Goal: Transaction & Acquisition: Obtain resource

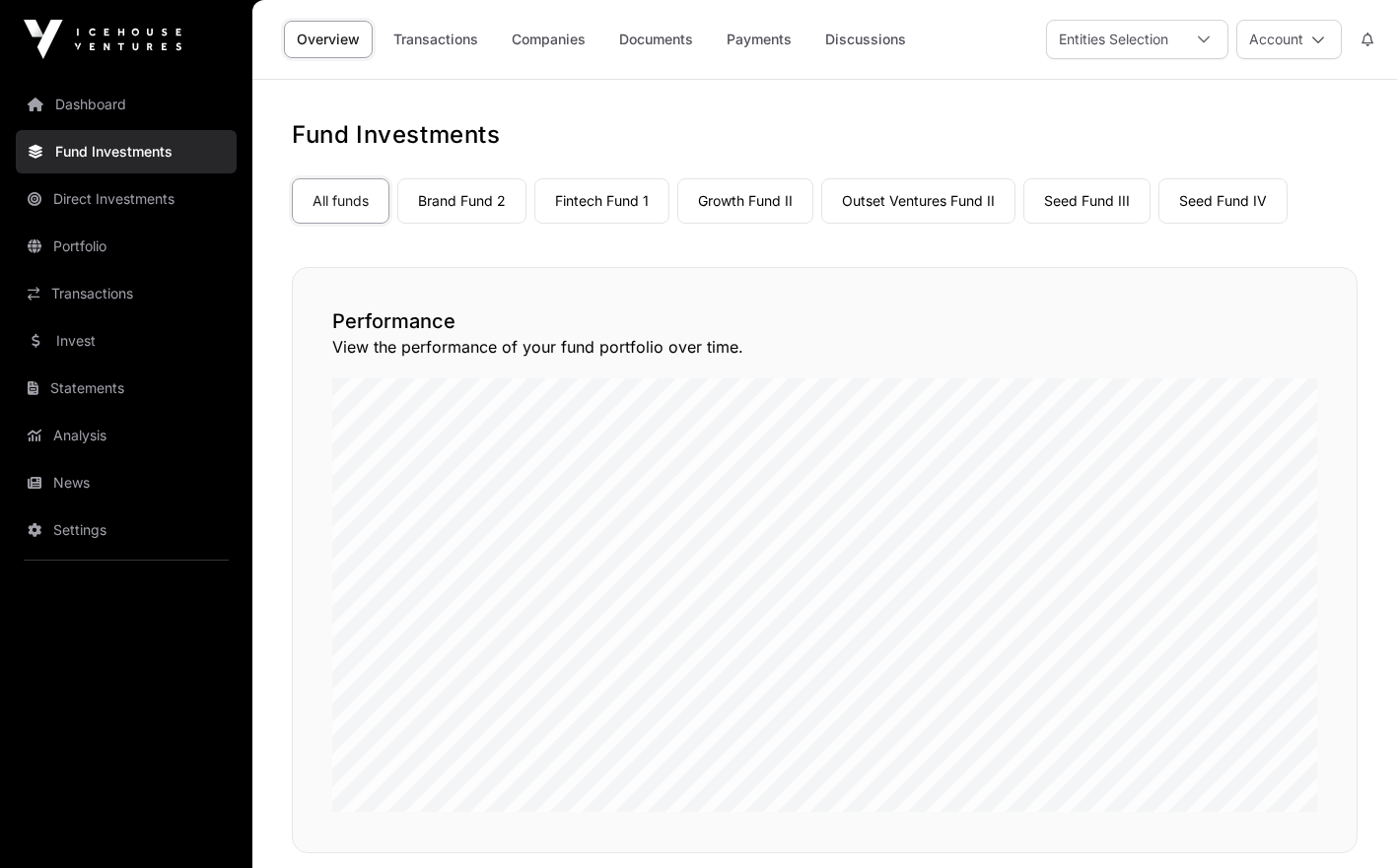
click at [79, 349] on link "Invest" at bounding box center [126, 341] width 221 height 43
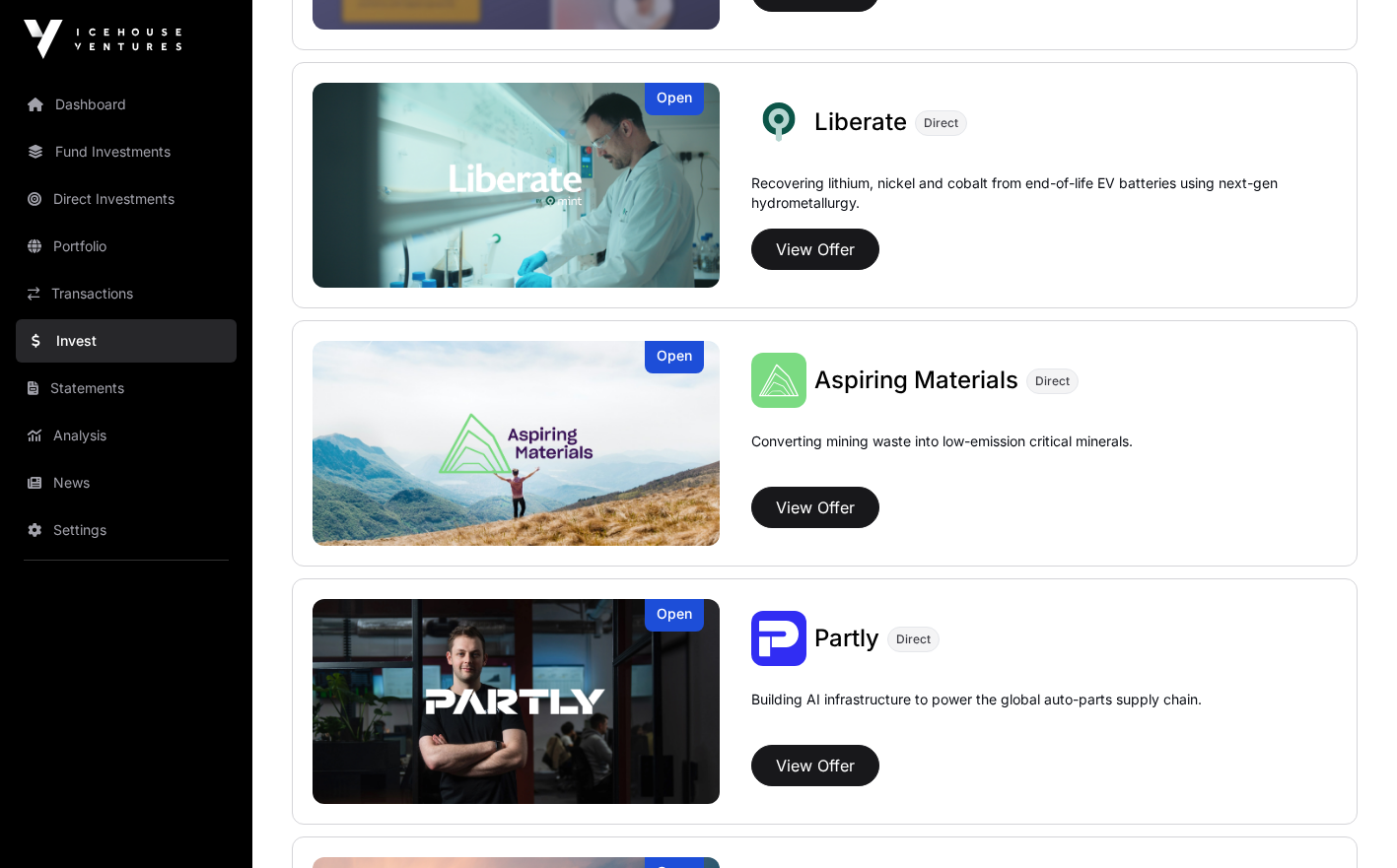
scroll to position [1486, 0]
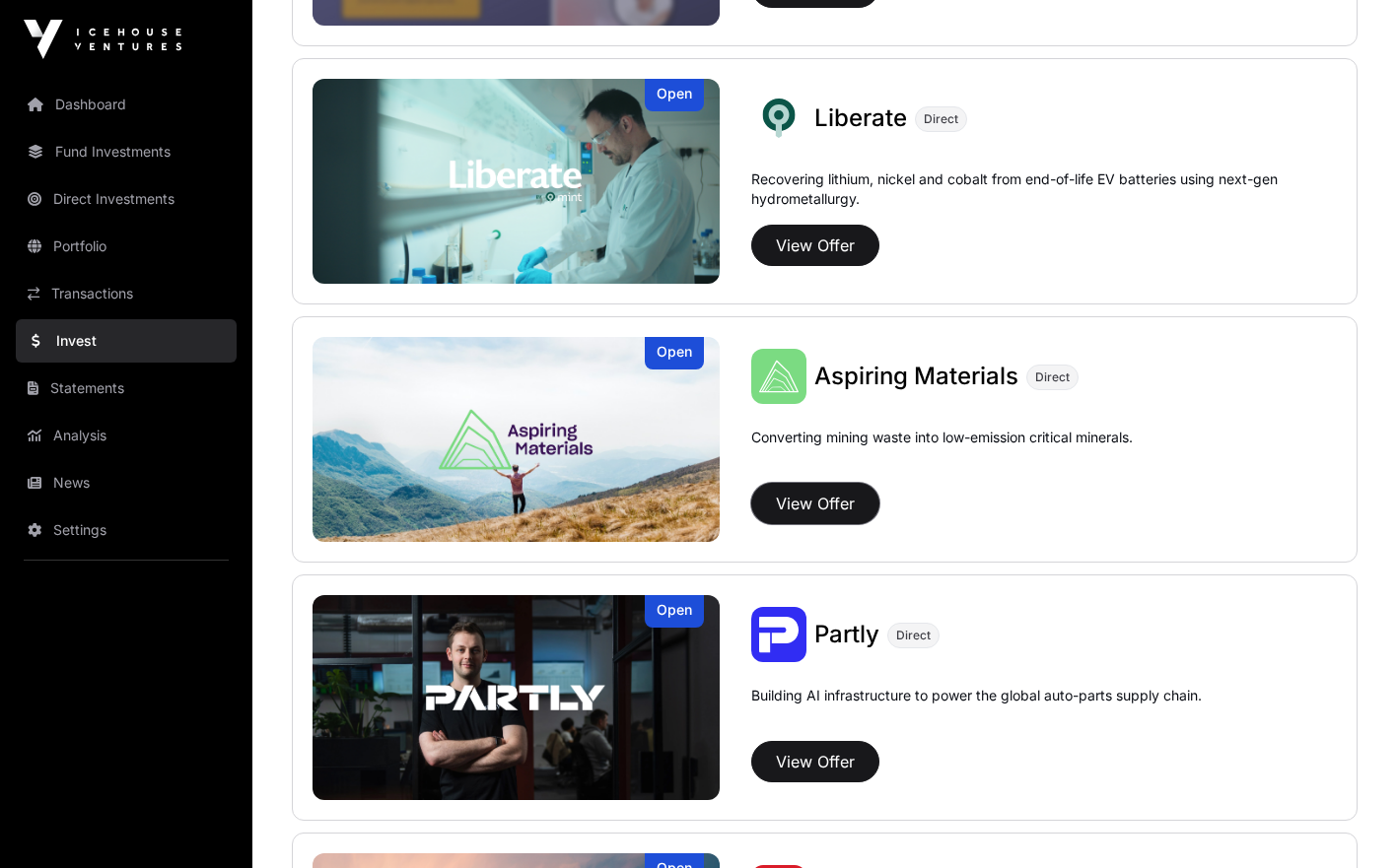
click at [845, 507] on button "View Offer" at bounding box center [815, 502] width 128 height 41
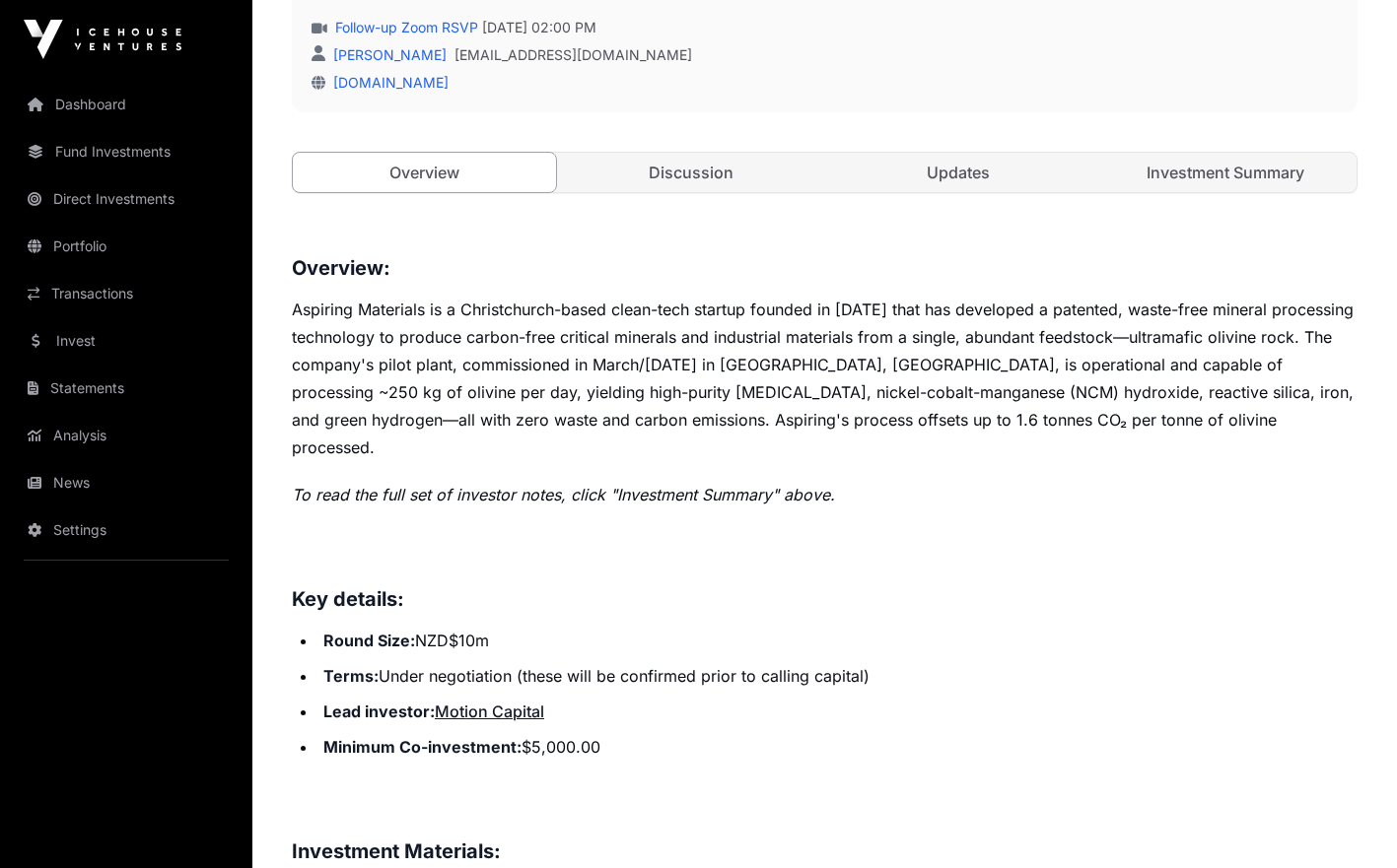
scroll to position [612, 0]
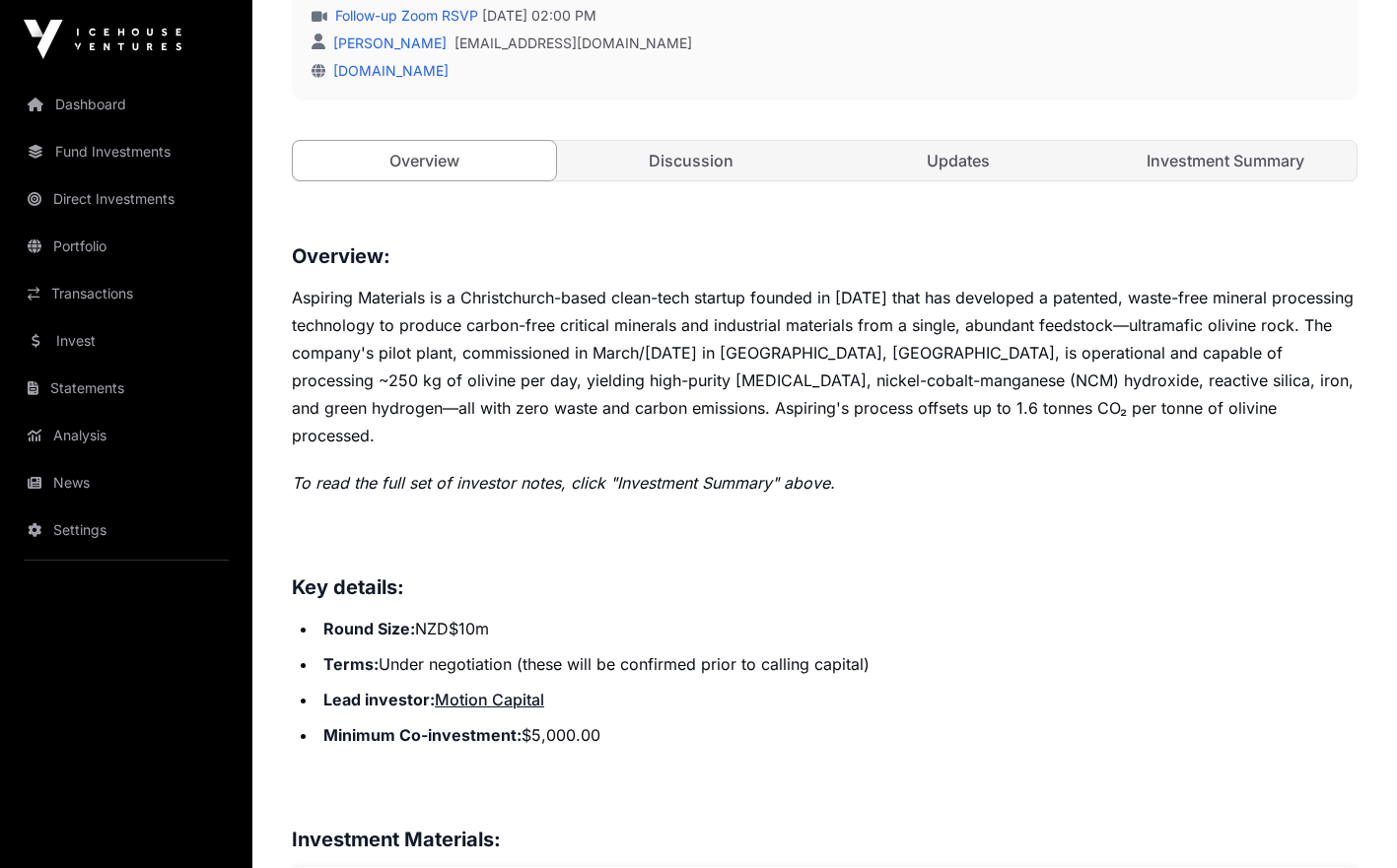
click at [1238, 165] on link "Investment Summary" at bounding box center [1224, 160] width 263 height 39
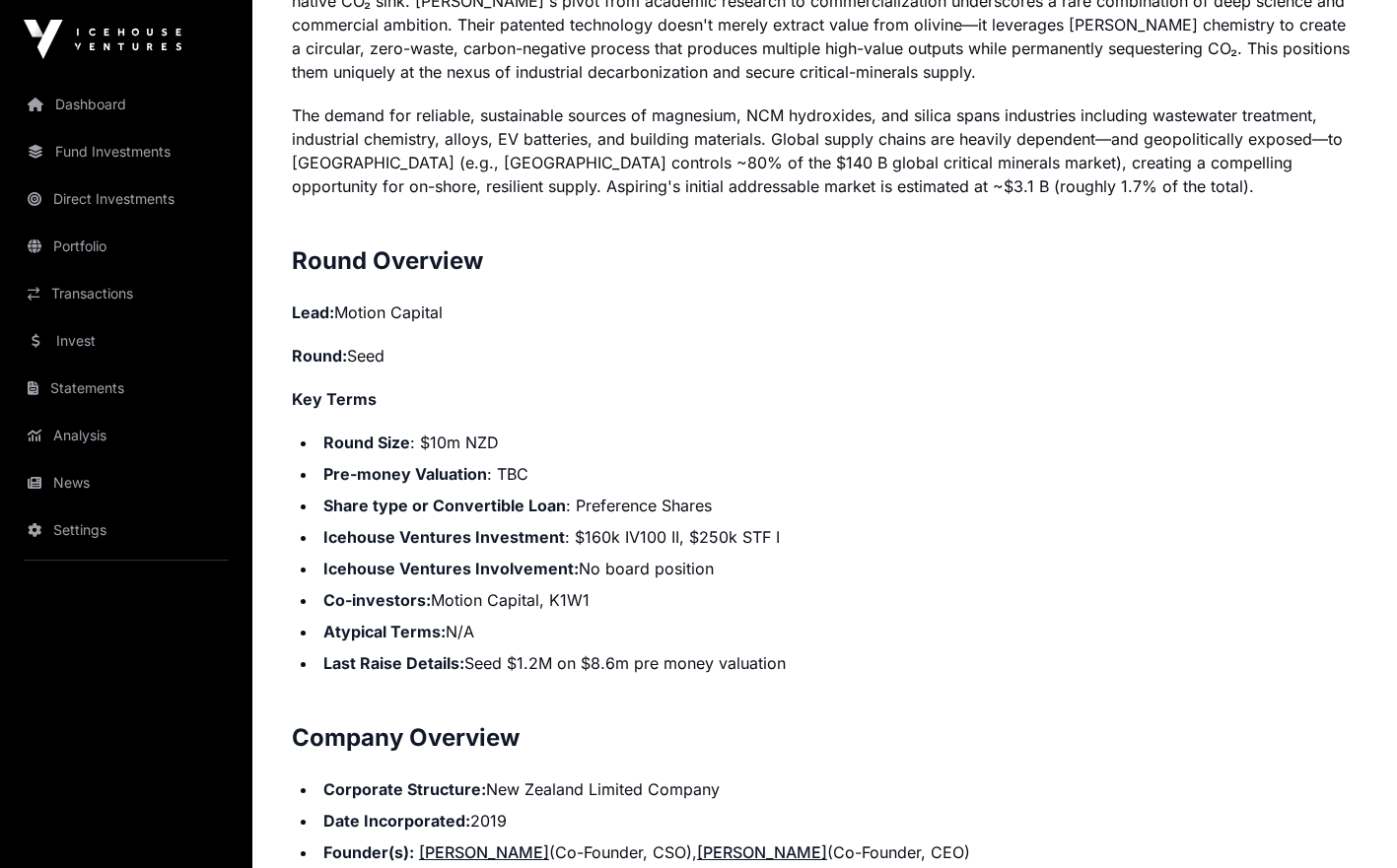
scroll to position [1849, 0]
